Goal: Task Accomplishment & Management: Manage account settings

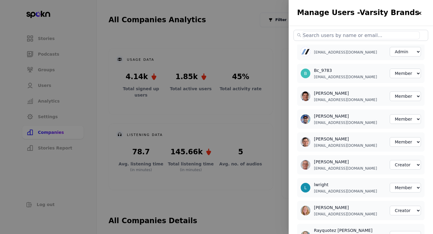
select select "3"
select select "2"
select select "3"
select select "2"
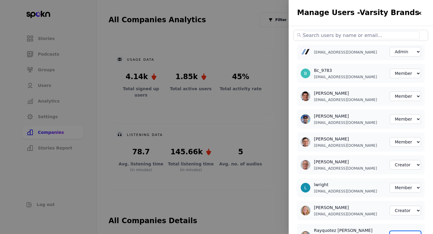
scroll to position [203, 0]
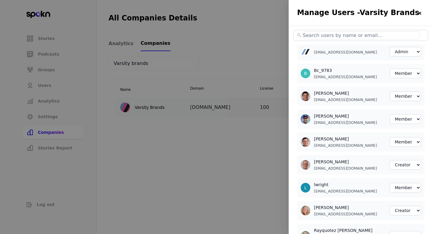
click at [418, 15] on img at bounding box center [419, 13] width 5 height 5
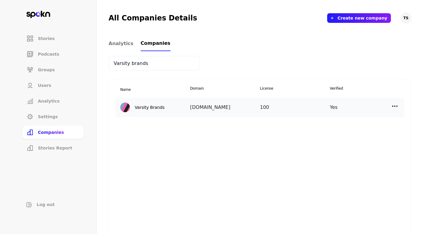
click at [140, 66] on input "Varsity brands" at bounding box center [154, 63] width 91 height 14
type input "Asics"
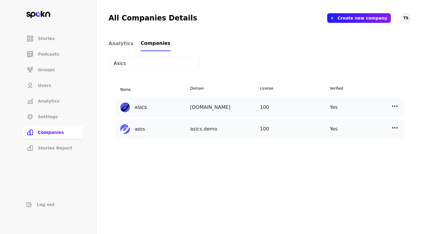
click at [397, 107] on img at bounding box center [394, 106] width 7 height 7
click at [353, 125] on div "Edit" at bounding box center [344, 119] width 60 height 14
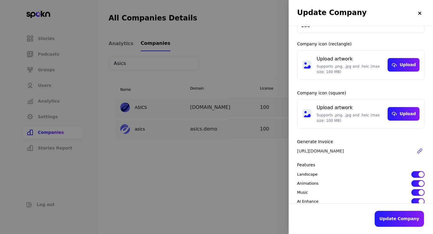
scroll to position [74, 0]
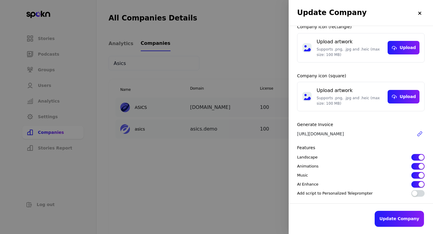
click at [416, 185] on button "button" at bounding box center [417, 184] width 13 height 7
click at [416, 176] on button "button" at bounding box center [417, 175] width 13 height 7
click at [405, 223] on button "Update Company" at bounding box center [399, 219] width 49 height 16
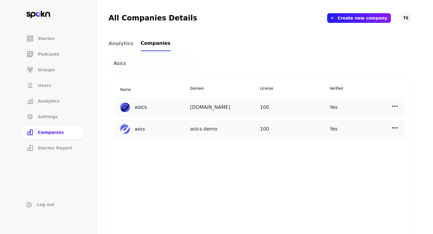
click at [391, 109] on div "Yes" at bounding box center [365, 108] width 70 height 10
click at [395, 108] on img at bounding box center [394, 106] width 7 height 7
click at [354, 124] on div "Edit" at bounding box center [344, 119] width 60 height 14
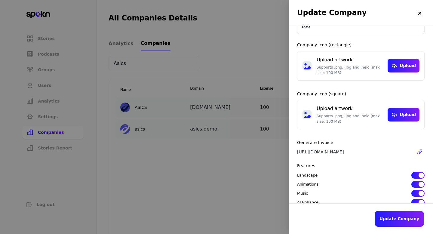
scroll to position [74, 0]
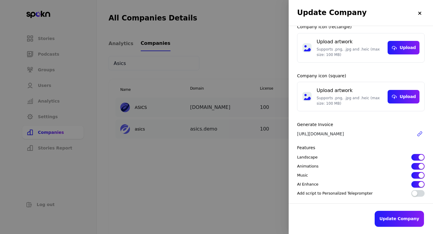
click at [276, 187] on div at bounding box center [216, 117] width 433 height 234
